Goal: Task Accomplishment & Management: Manage account settings

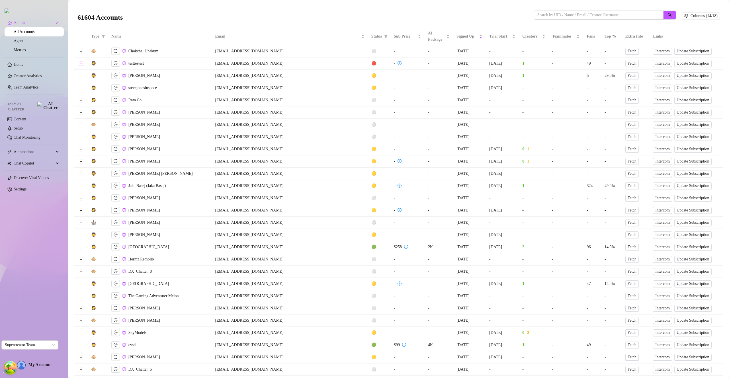
click at [81, 63] on button "Expand row" at bounding box center [81, 63] width 5 height 5
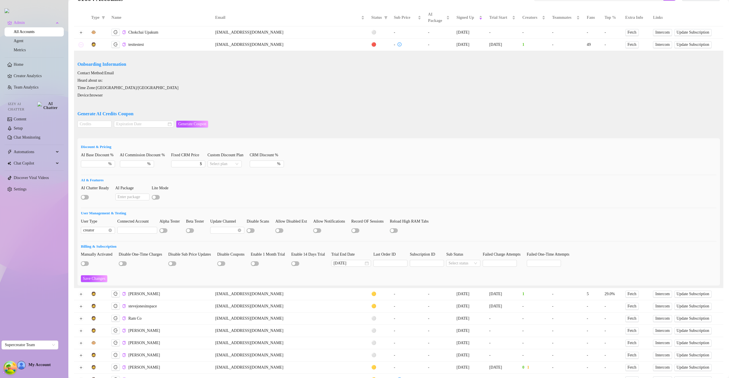
scroll to position [27, 0]
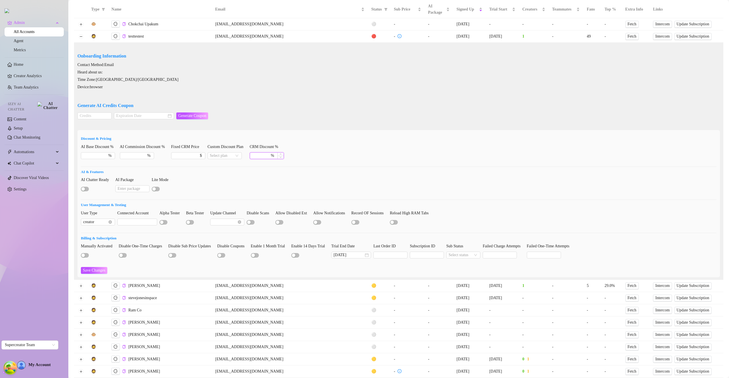
click at [270, 155] on input "CRM Discount %" at bounding box center [261, 156] width 18 height 6
click at [232, 156] on input "Custom Discount Plan" at bounding box center [222, 156] width 25 height 6
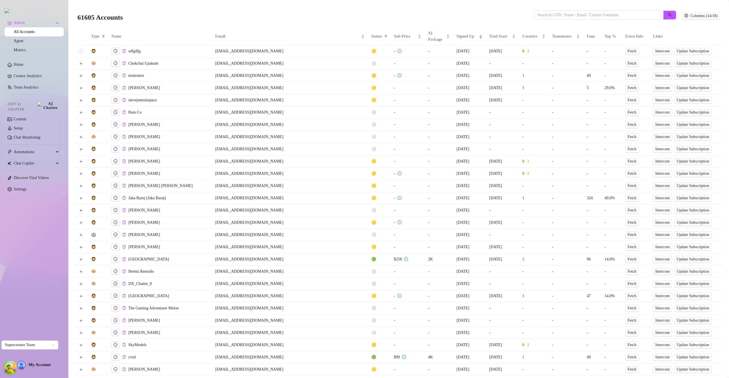
click at [82, 52] on button "Expand row" at bounding box center [81, 51] width 5 height 5
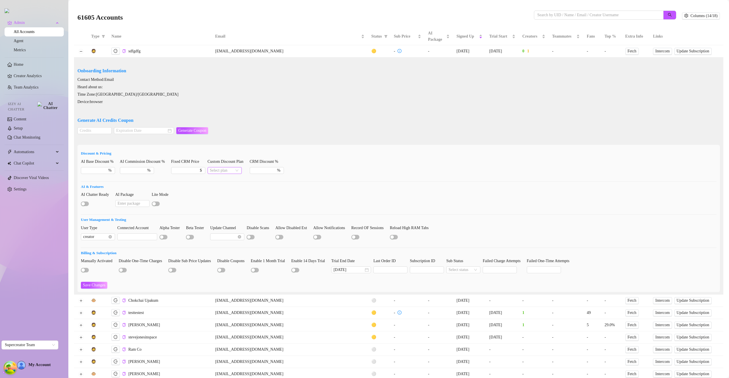
click at [222, 170] on input "Custom Discount Plan" at bounding box center [222, 171] width 25 height 6
click at [231, 189] on div "CRM Premium" at bounding box center [228, 190] width 25 height 6
click at [280, 167] on div "%" at bounding box center [267, 170] width 34 height 7
type input "50"
click at [100, 285] on span "Save Changes" at bounding box center [94, 285] width 23 height 5
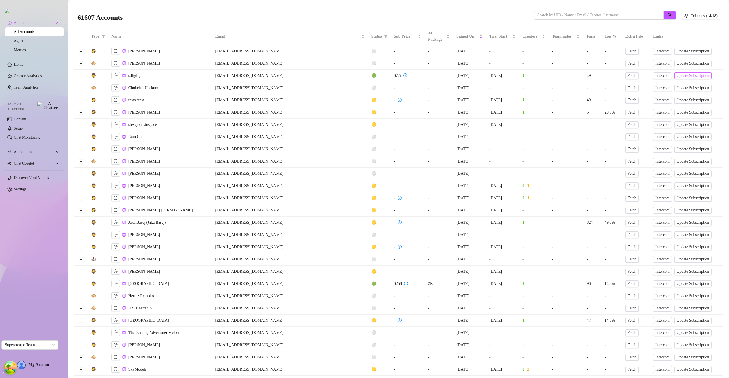
click at [677, 76] on span "Update Subscription" at bounding box center [693, 76] width 33 height 5
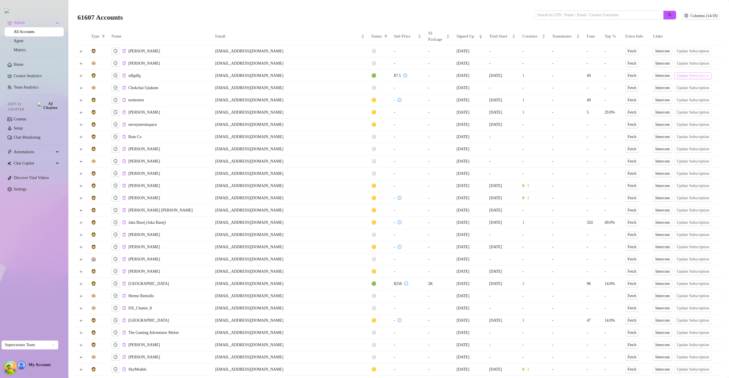
click at [677, 76] on span "Update Subscription" at bounding box center [693, 76] width 33 height 5
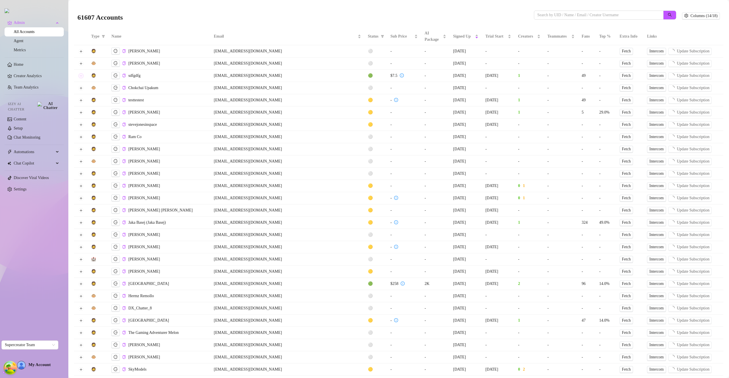
click at [81, 76] on button "Expand row" at bounding box center [81, 76] width 5 height 5
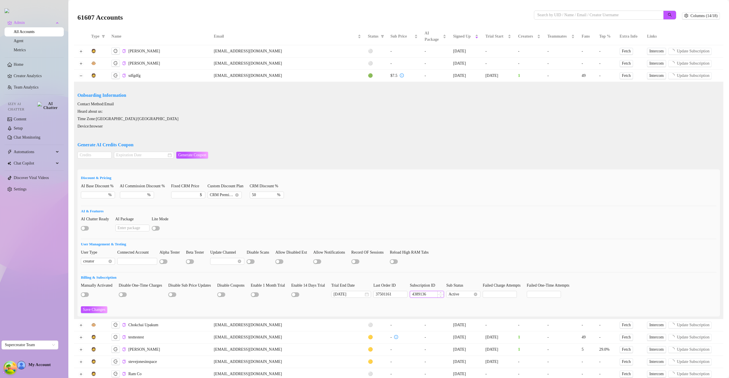
click at [434, 292] on input "4389136" at bounding box center [427, 294] width 34 height 6
click at [677, 76] on span "Update Subscription" at bounding box center [693, 76] width 33 height 5
click at [677, 77] on button "Update Subscription" at bounding box center [693, 75] width 37 height 7
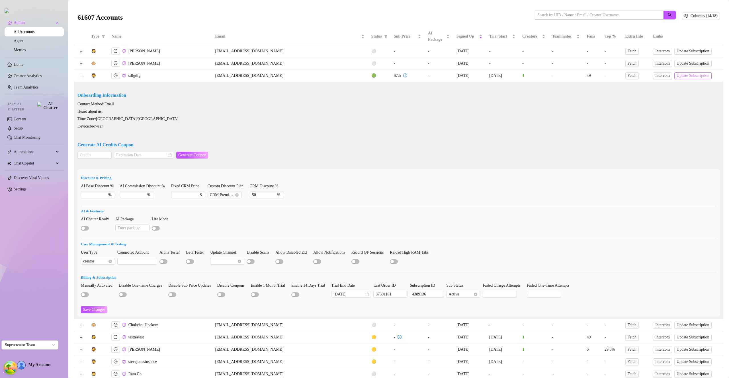
click at [678, 77] on button "Update Subscription" at bounding box center [693, 75] width 37 height 7
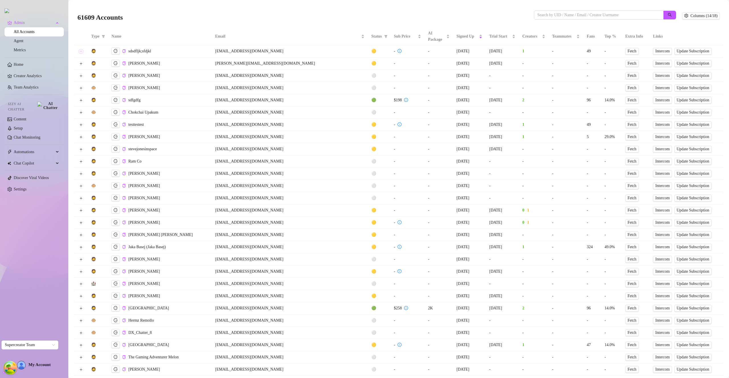
click at [81, 52] on button "Expand row" at bounding box center [81, 51] width 5 height 5
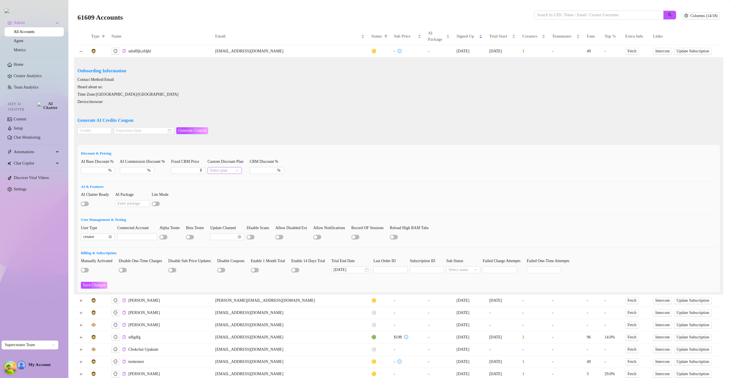
click at [228, 172] on input "Custom Discount Plan" at bounding box center [222, 171] width 25 height 6
click at [231, 192] on div "CRM Premium" at bounding box center [228, 190] width 25 height 6
click at [270, 171] on input "CRM Discount %" at bounding box center [261, 171] width 18 height 6
type input "5"
type input "60"
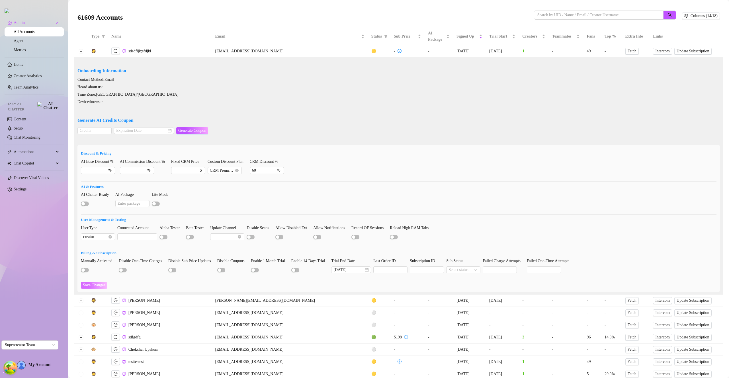
click at [93, 287] on span "Save Changes" at bounding box center [94, 285] width 23 height 5
click at [227, 172] on span "CRM Premium" at bounding box center [225, 171] width 30 height 6
click at [233, 182] on div "Super AI" at bounding box center [228, 181] width 25 height 6
click at [101, 284] on span "Save Changes" at bounding box center [94, 285] width 23 height 5
click at [125, 51] on icon "copy" at bounding box center [124, 51] width 4 height 4
